Goal: Task Accomplishment & Management: Manage account settings

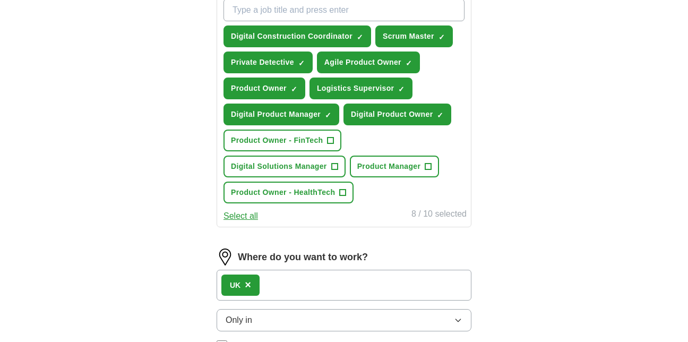
scroll to position [400, 0]
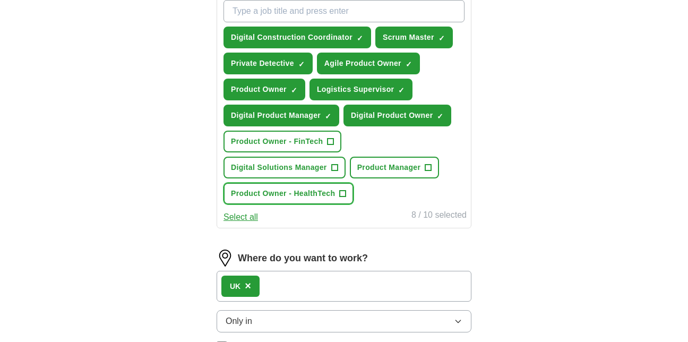
click at [341, 193] on span "+" at bounding box center [343, 194] width 6 height 8
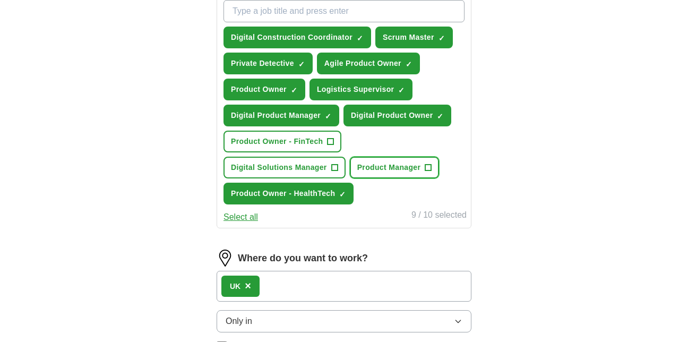
click at [428, 168] on span "+" at bounding box center [428, 168] width 6 height 8
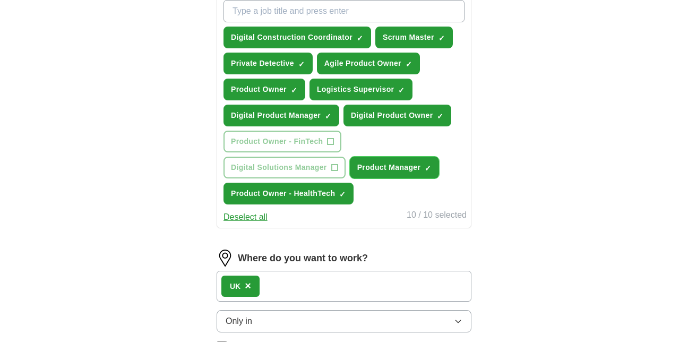
click at [0, 0] on span "×" at bounding box center [0, 0] width 0 height 0
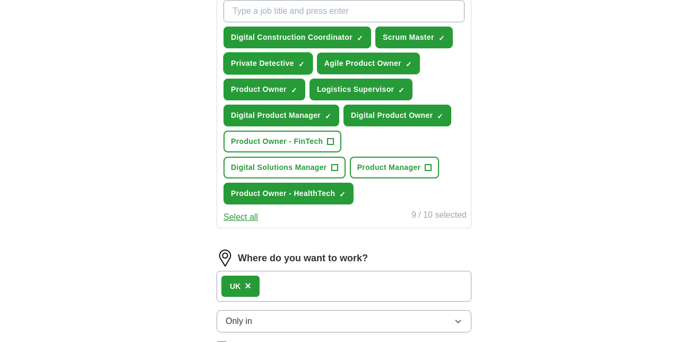
click at [0, 0] on span "×" at bounding box center [0, 0] width 0 height 0
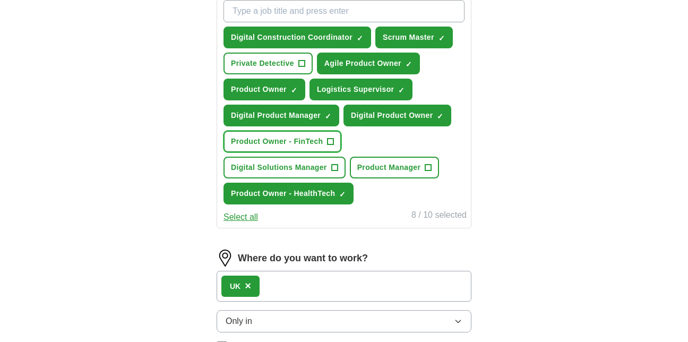
click at [331, 139] on span "+" at bounding box center [331, 142] width 6 height 8
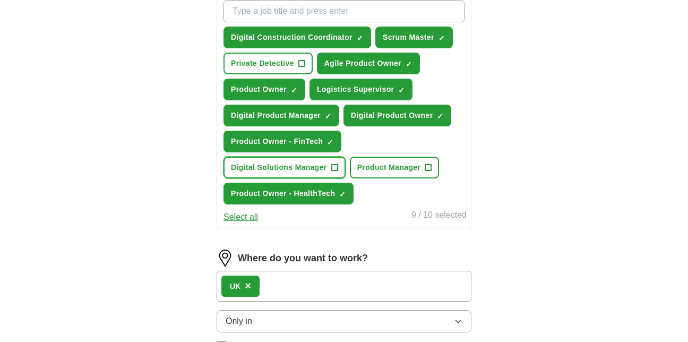
click at [335, 167] on span "+" at bounding box center [334, 168] width 6 height 8
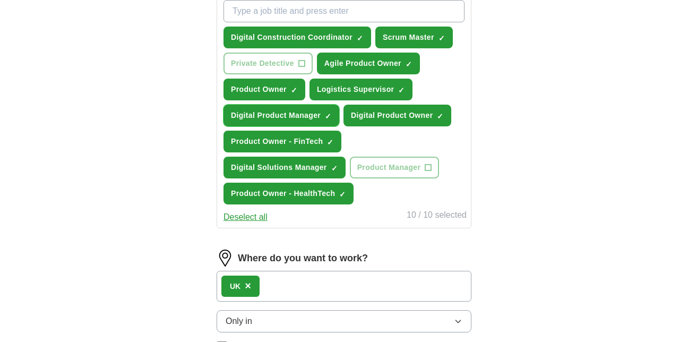
click at [0, 0] on span "×" at bounding box center [0, 0] width 0 height 0
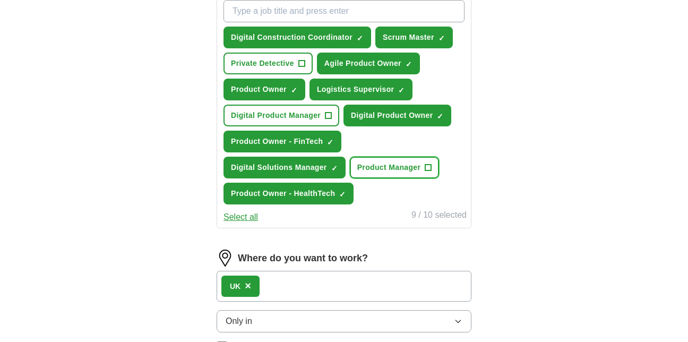
click at [427, 167] on span "+" at bounding box center [428, 168] width 6 height 8
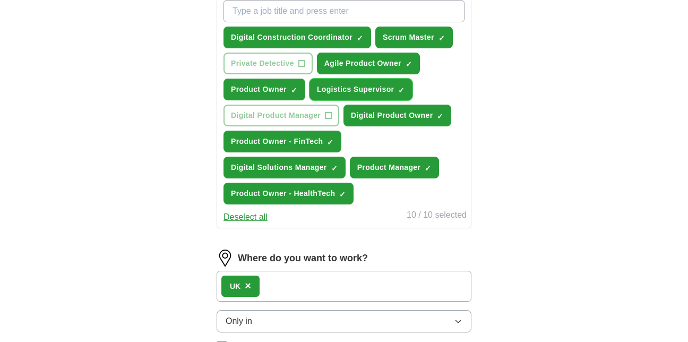
click at [0, 0] on span "×" at bounding box center [0, 0] width 0 height 0
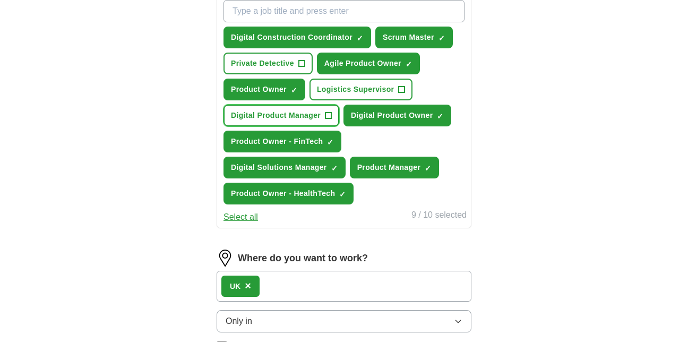
click at [329, 113] on span "+" at bounding box center [329, 116] width 6 height 8
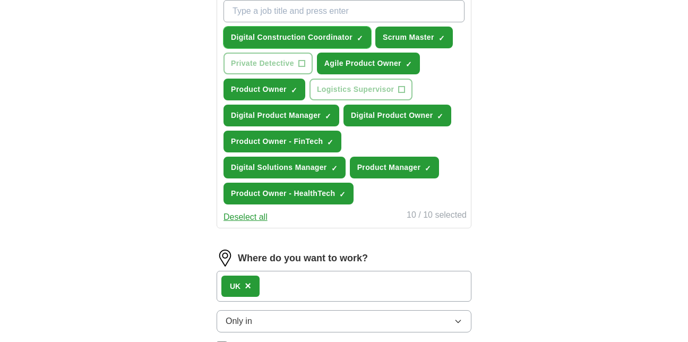
click at [0, 0] on span "×" at bounding box center [0, 0] width 0 height 0
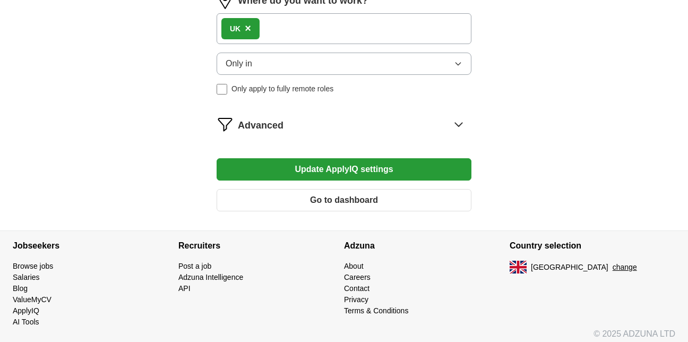
scroll to position [665, 0]
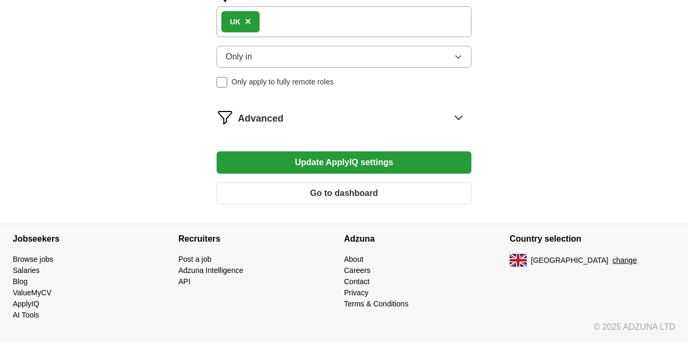
click at [387, 166] on button "Update ApplyIQ settings" at bounding box center [344, 162] width 255 height 22
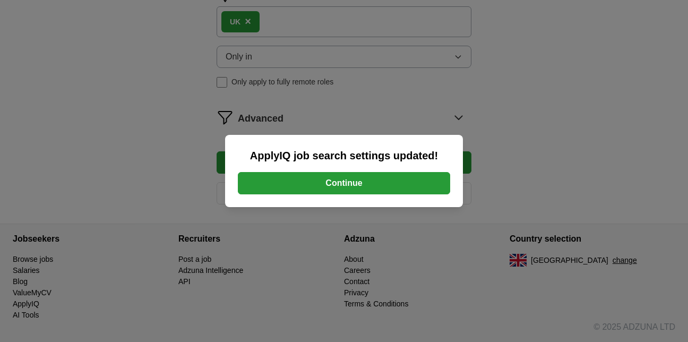
click at [367, 177] on button "Continue" at bounding box center [344, 183] width 212 height 22
